Goal: Navigation & Orientation: Find specific page/section

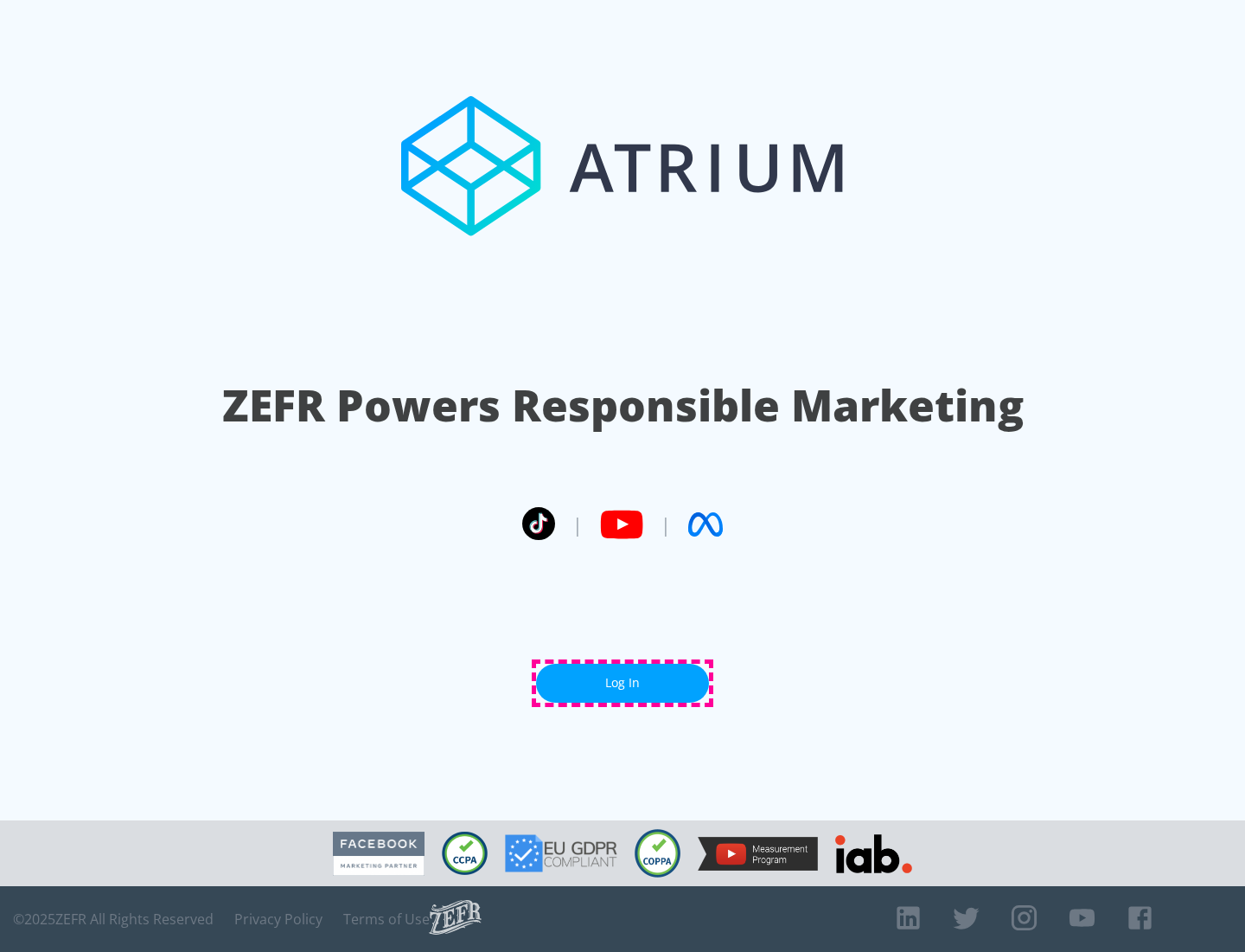
click at [622, 682] on link "Log In" at bounding box center [622, 683] width 173 height 39
